Goal: Transaction & Acquisition: Purchase product/service

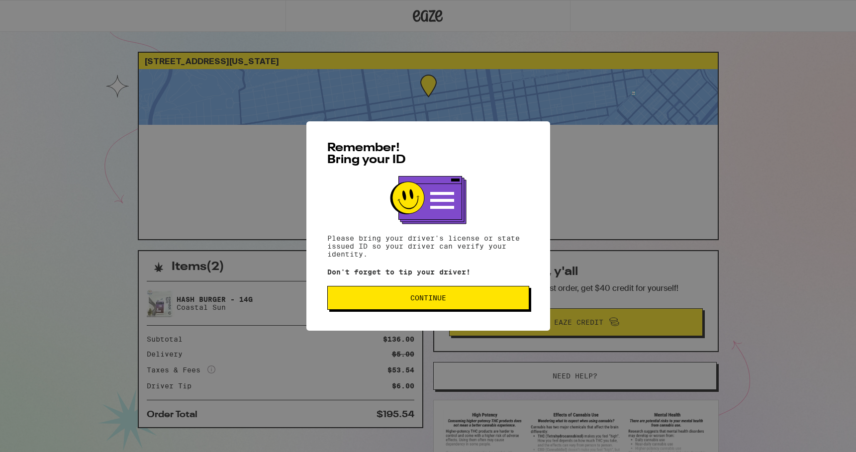
click at [446, 296] on button "Continue" at bounding box center [428, 298] width 202 height 24
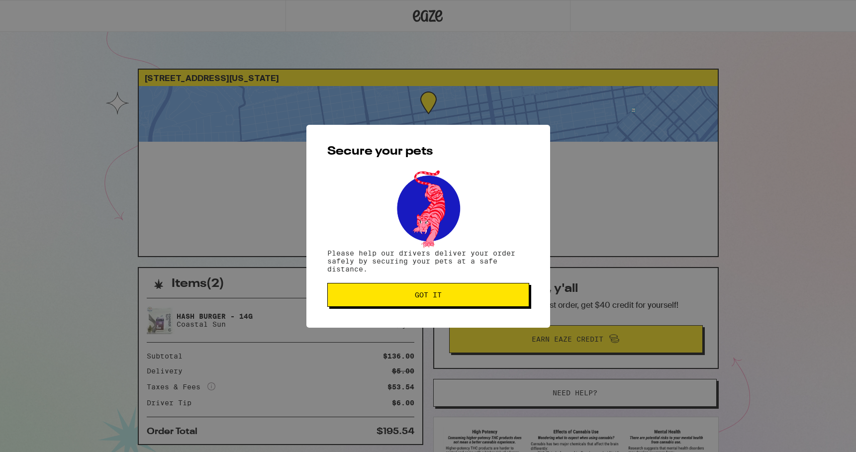
click at [446, 296] on span "Got it" at bounding box center [428, 295] width 185 height 7
